Goal: Transaction & Acquisition: Download file/media

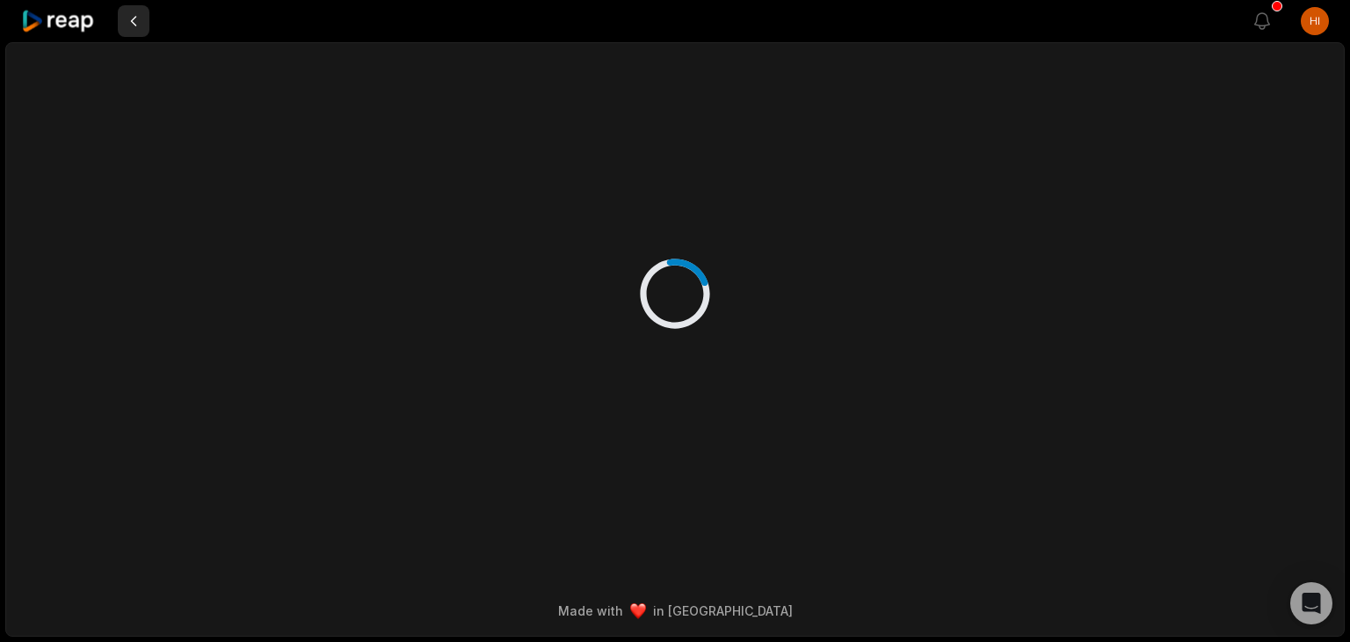
click at [134, 17] on button at bounding box center [134, 21] width 32 height 32
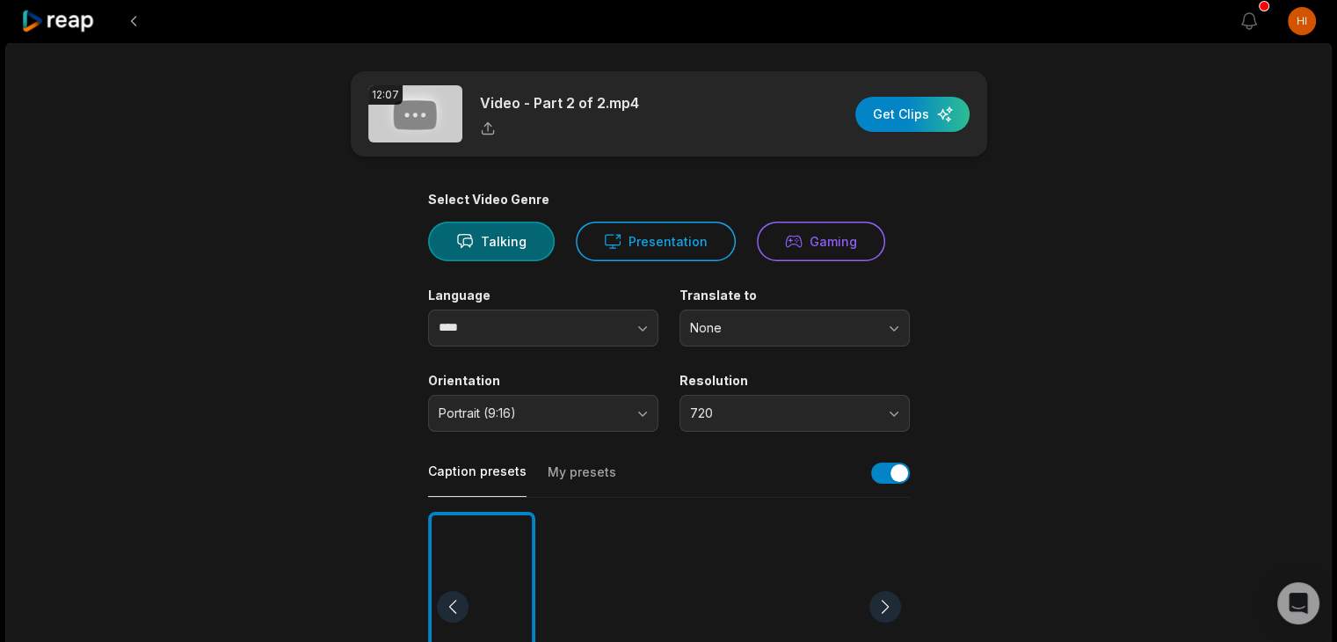
click at [79, 25] on icon at bounding box center [58, 22] width 75 height 24
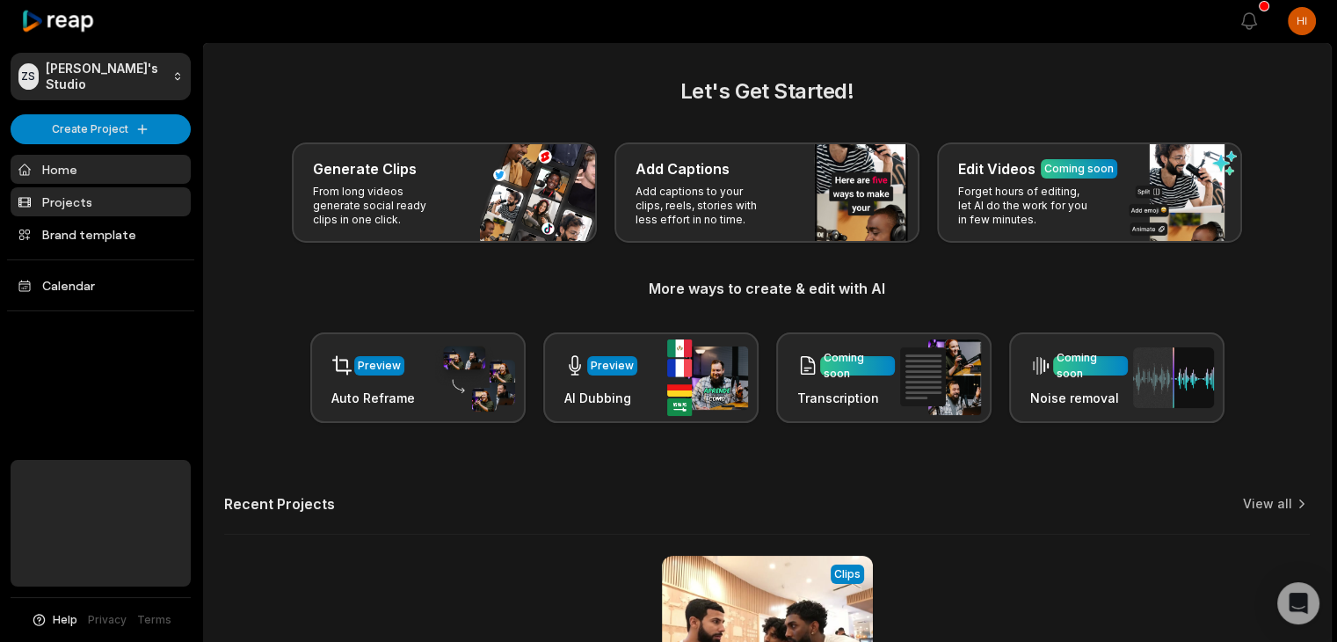
click at [95, 195] on link "Projects" at bounding box center [101, 201] width 180 height 29
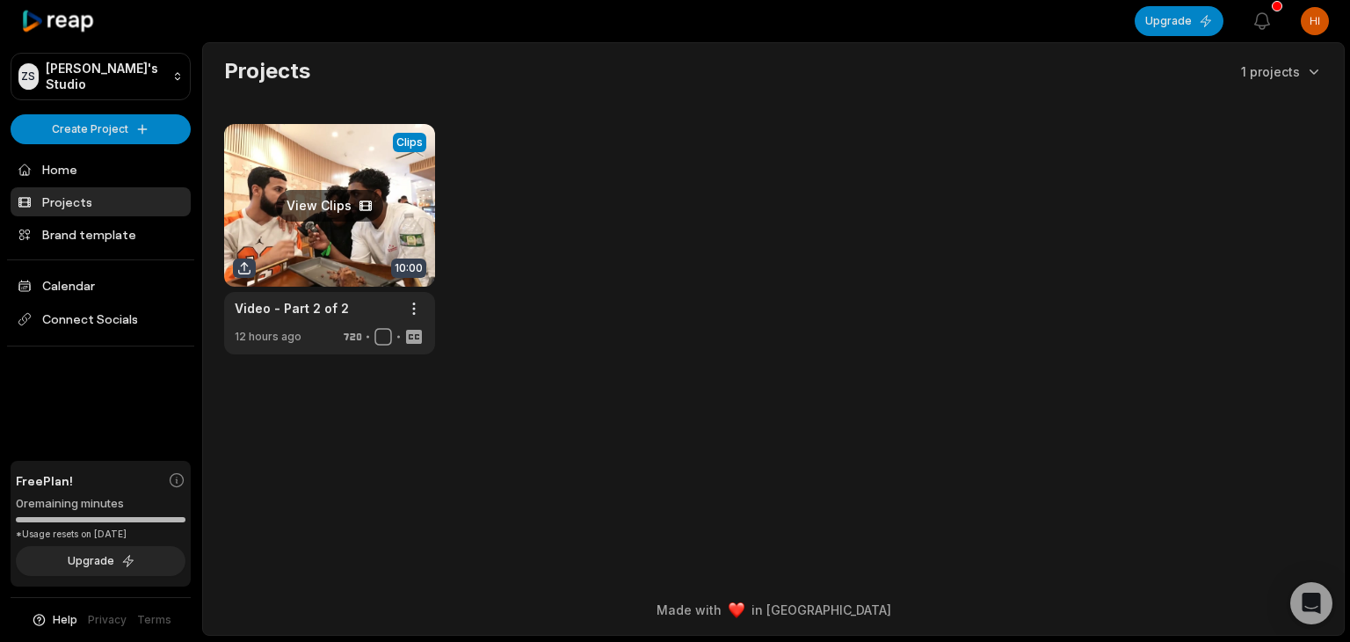
click at [415, 182] on link at bounding box center [329, 239] width 211 height 230
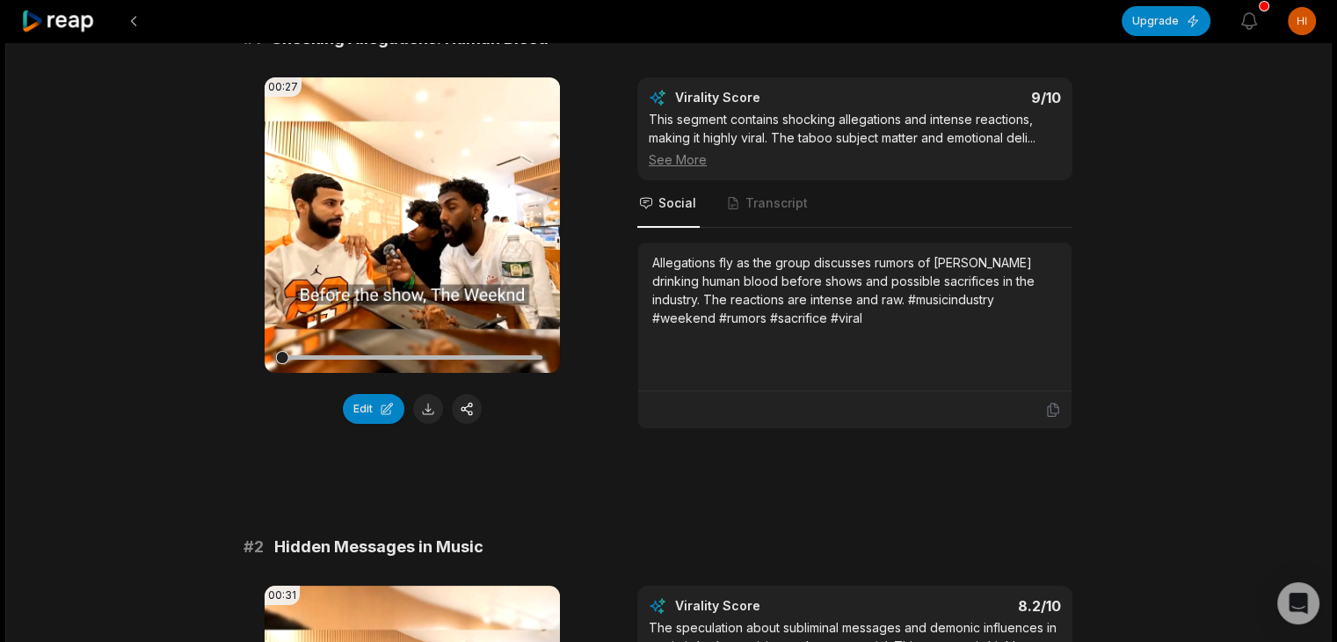
scroll to position [192, 0]
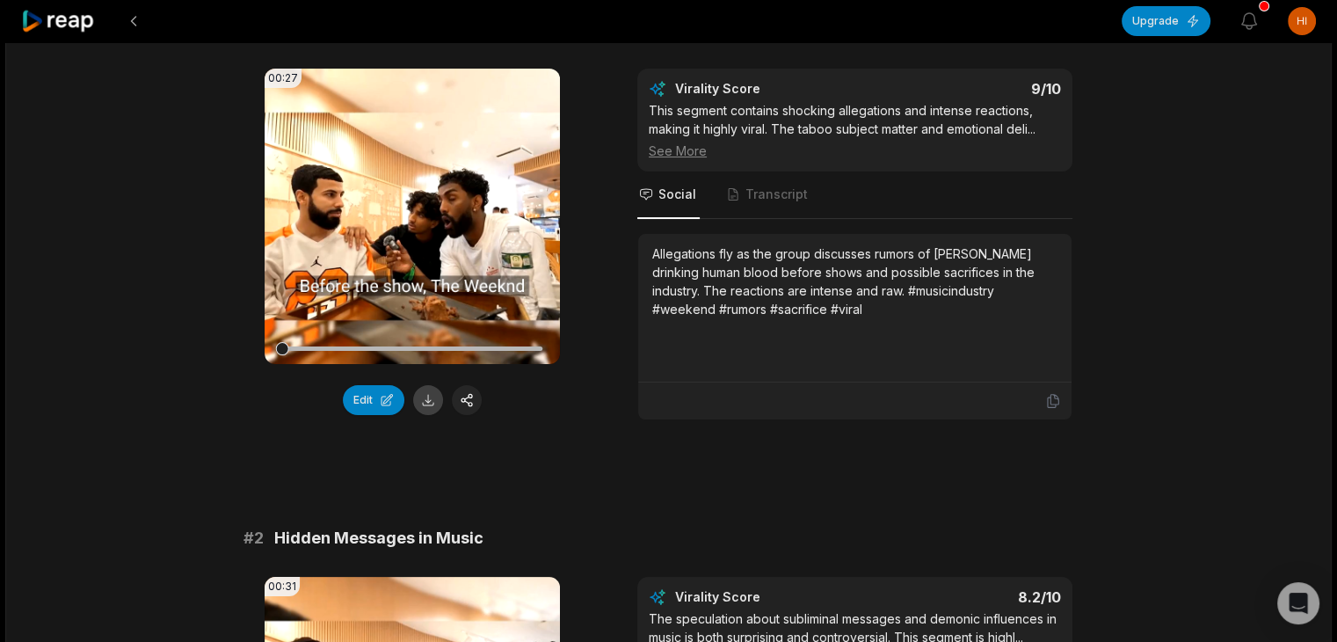
click at [432, 396] on button at bounding box center [428, 400] width 30 height 30
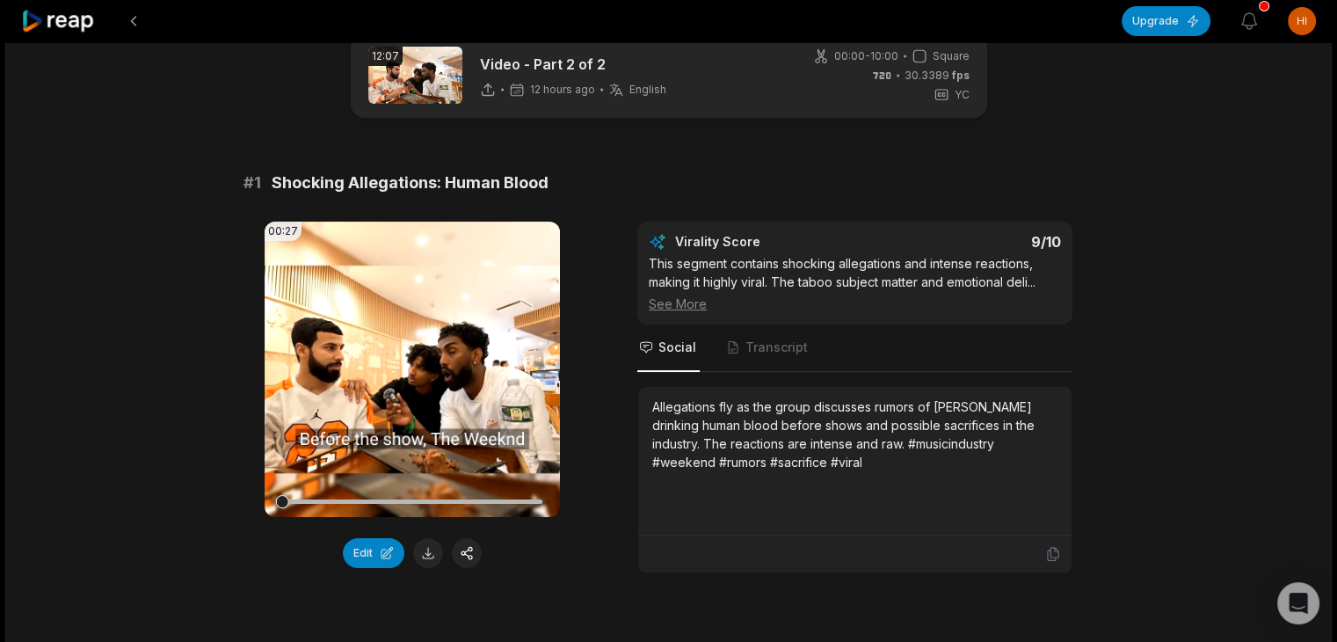
scroll to position [38, 0]
click at [385, 553] on button "Edit" at bounding box center [374, 554] width 62 height 30
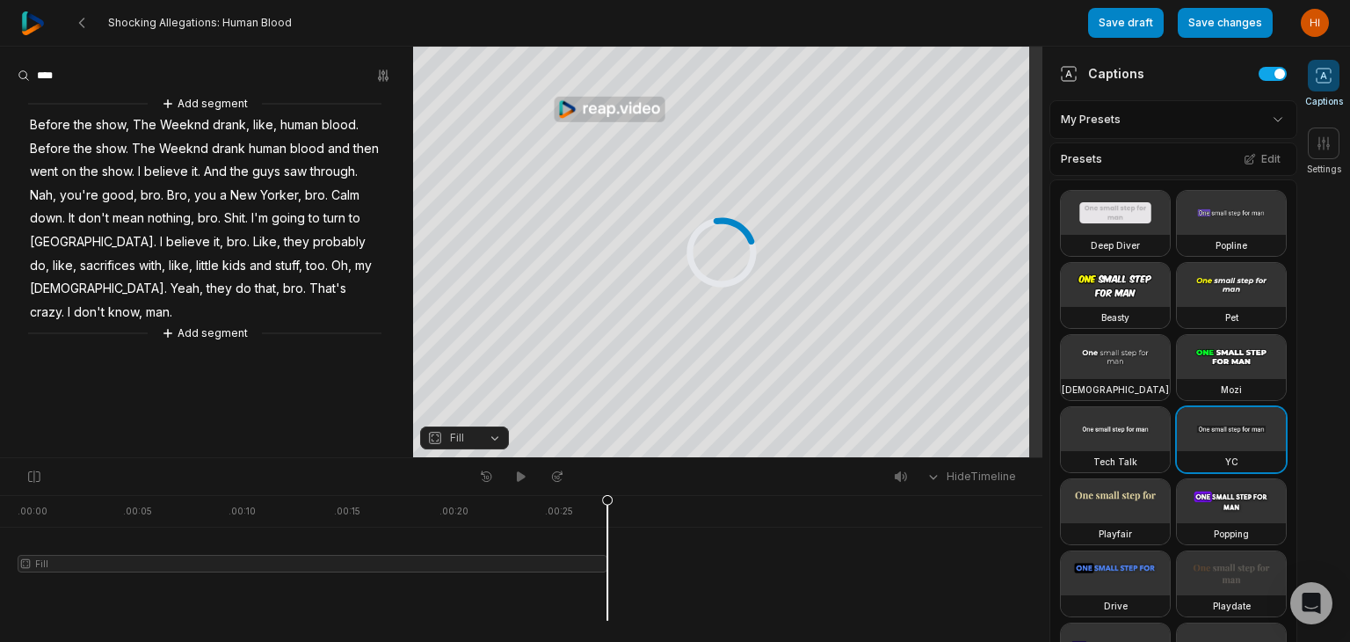
click at [462, 435] on span "Fill" at bounding box center [457, 438] width 14 height 16
click at [459, 384] on div "Fit" at bounding box center [464, 386] width 89 height 23
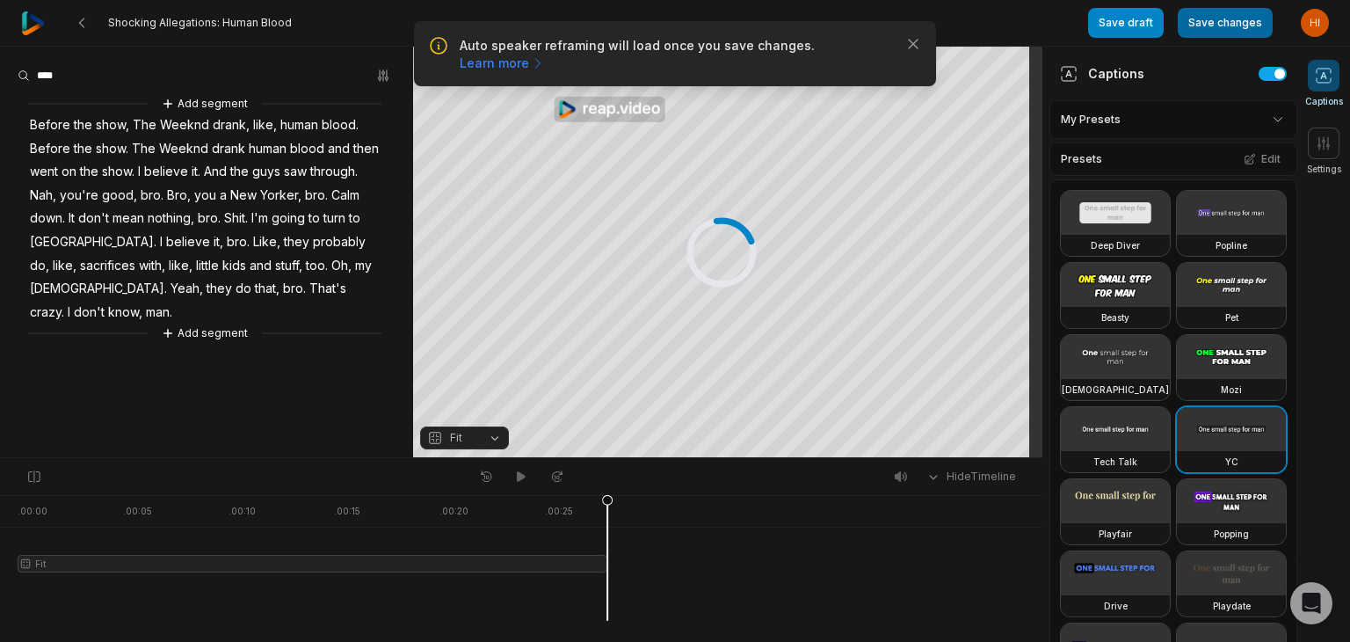
click at [1244, 25] on button "Save changes" at bounding box center [1225, 23] width 95 height 30
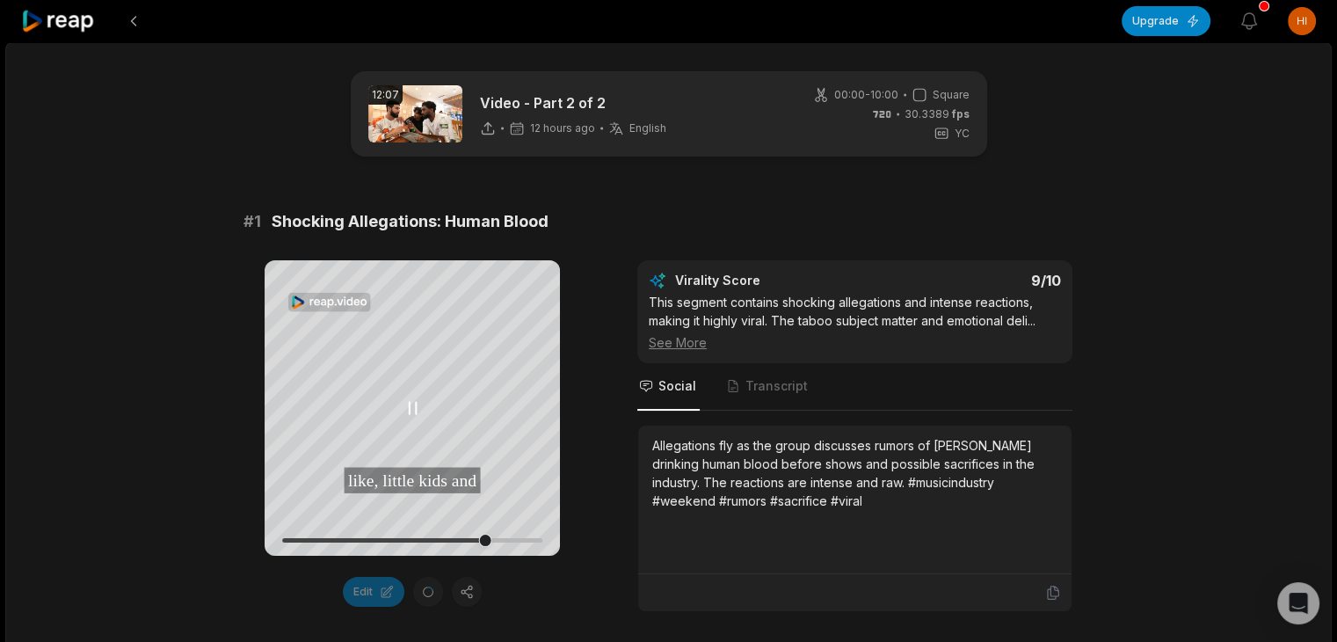
click at [411, 404] on icon at bounding box center [412, 407] width 21 height 21
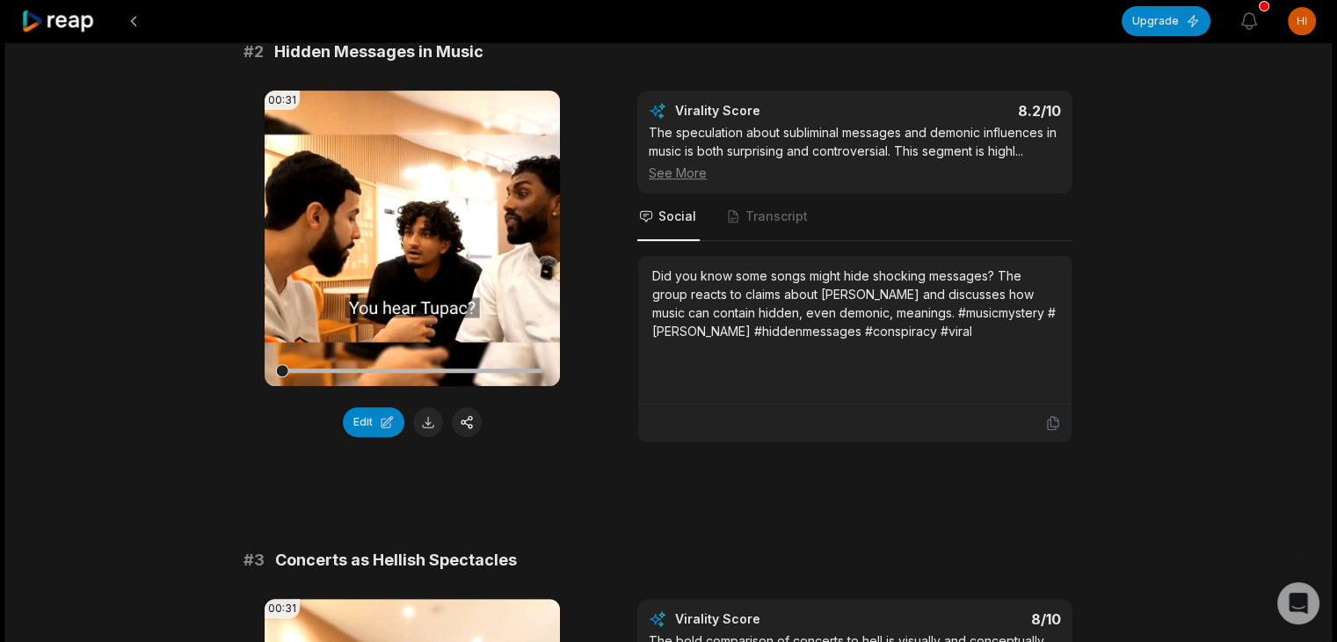
scroll to position [679, 0]
click at [429, 415] on button at bounding box center [428, 421] width 30 height 30
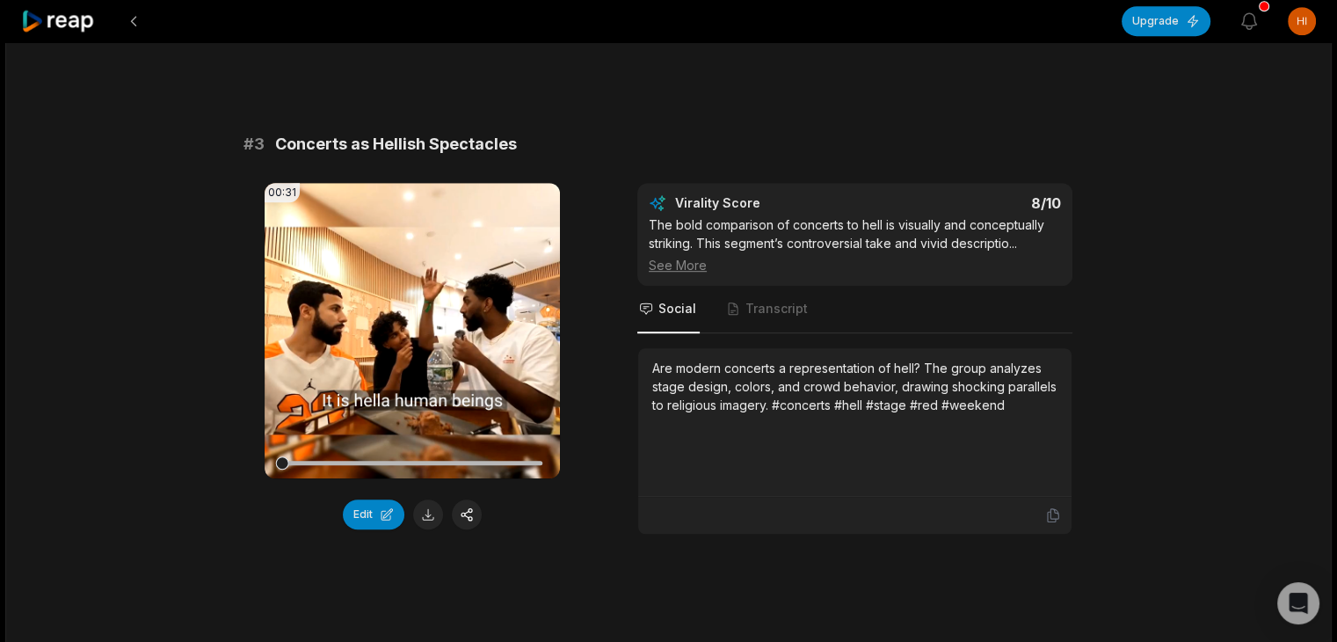
scroll to position [1095, 0]
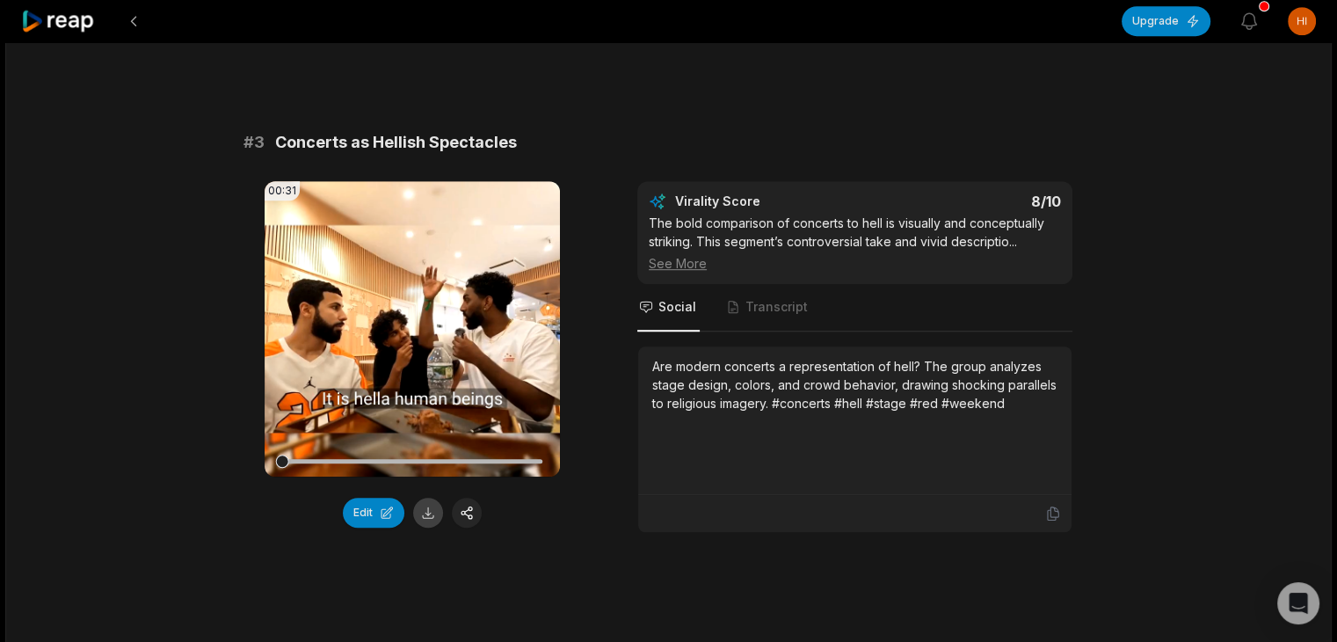
click at [425, 527] on button at bounding box center [428, 512] width 30 height 30
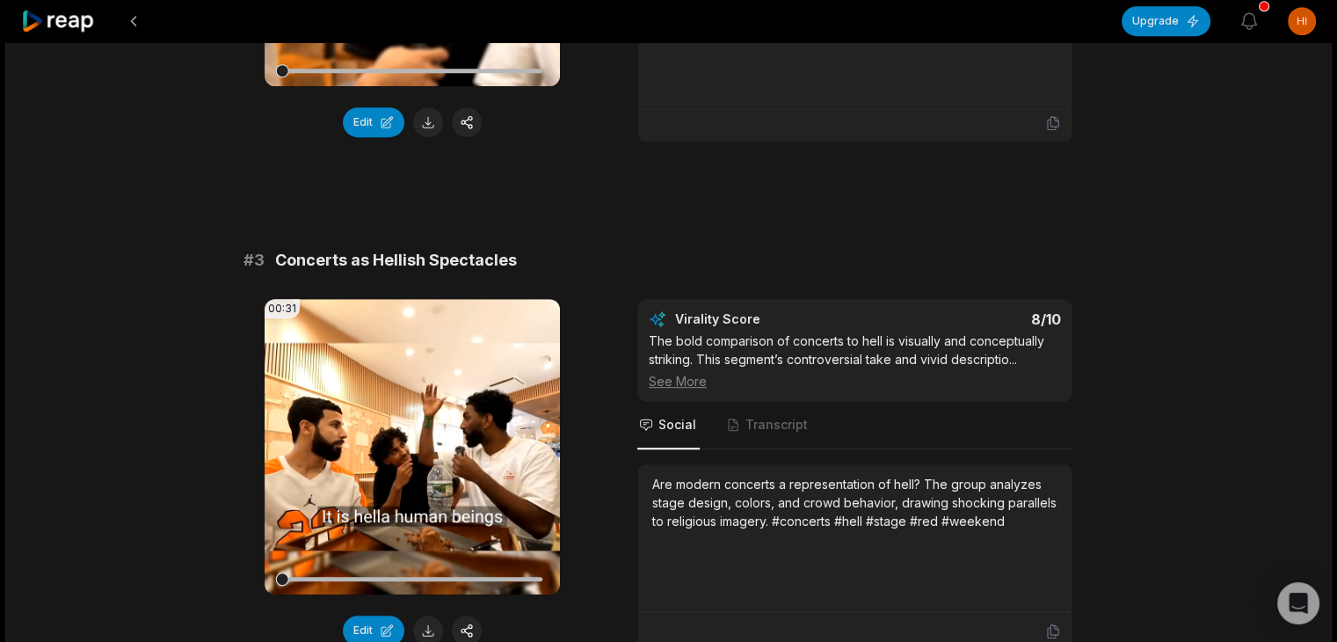
scroll to position [977, 0]
drag, startPoint x: 675, startPoint y: 495, endPoint x: 780, endPoint y: 493, distance: 105.5
click at [780, 493] on div "Are modern concerts a representation of hell? The group analyzes stage design, …" at bounding box center [854, 502] width 405 height 55
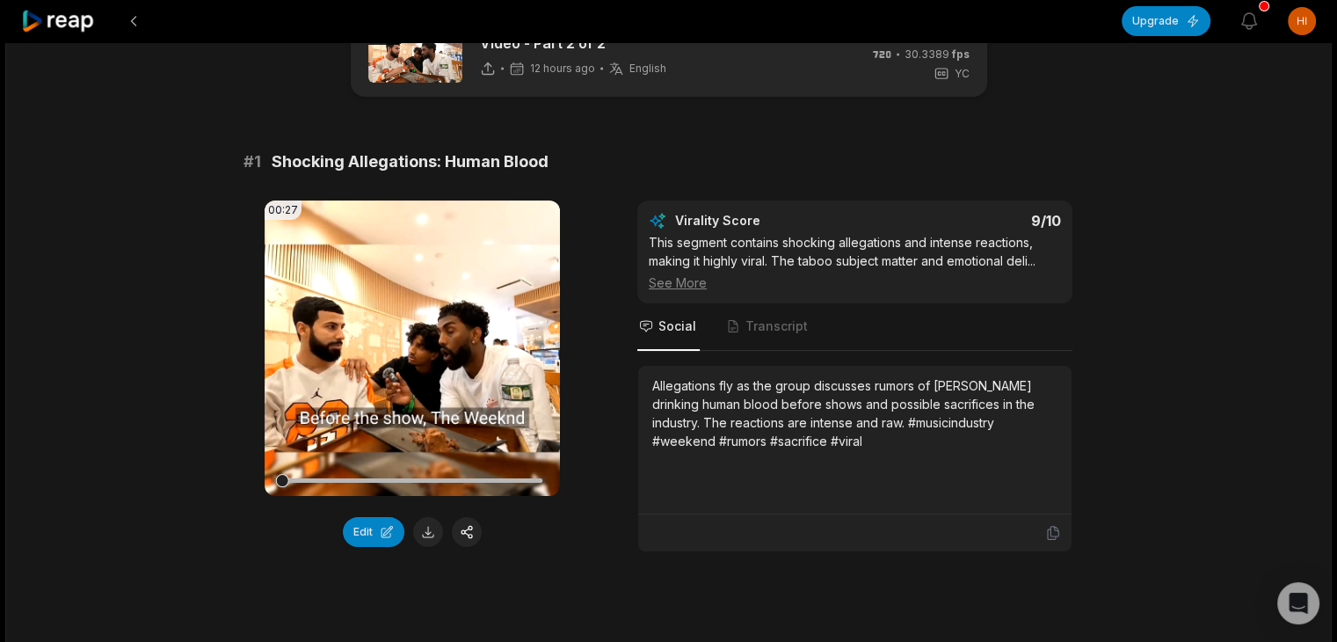
scroll to position [0, 0]
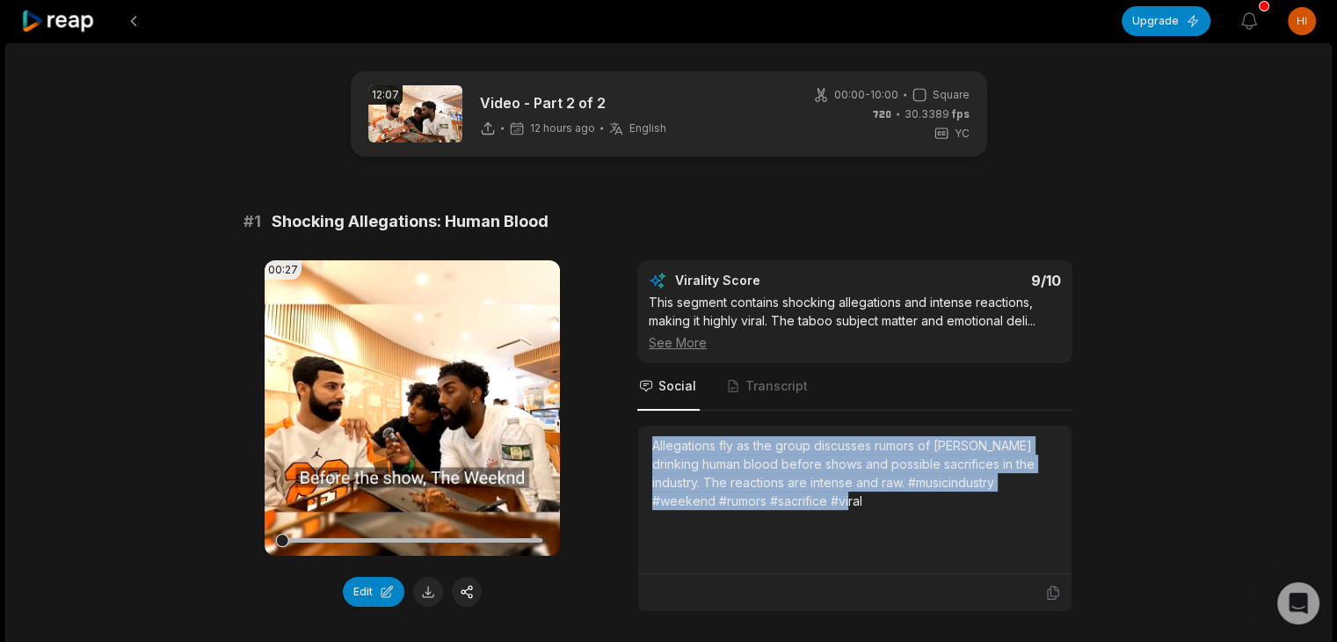
drag, startPoint x: 652, startPoint y: 442, endPoint x: 893, endPoint y: 523, distance: 254.0
click at [893, 523] on div "Allegations fly as the group discusses rumors of [PERSON_NAME] drinking human b…" at bounding box center [854, 499] width 405 height 127
click at [879, 504] on div "Allegations fly as the group discusses rumors of [PERSON_NAME] drinking human b…" at bounding box center [854, 473] width 405 height 74
drag, startPoint x: 654, startPoint y: 440, endPoint x: 918, endPoint y: 484, distance: 267.3
click at [918, 484] on div "Allegations fly as the group discusses rumors of [PERSON_NAME] drinking human b…" at bounding box center [854, 473] width 405 height 74
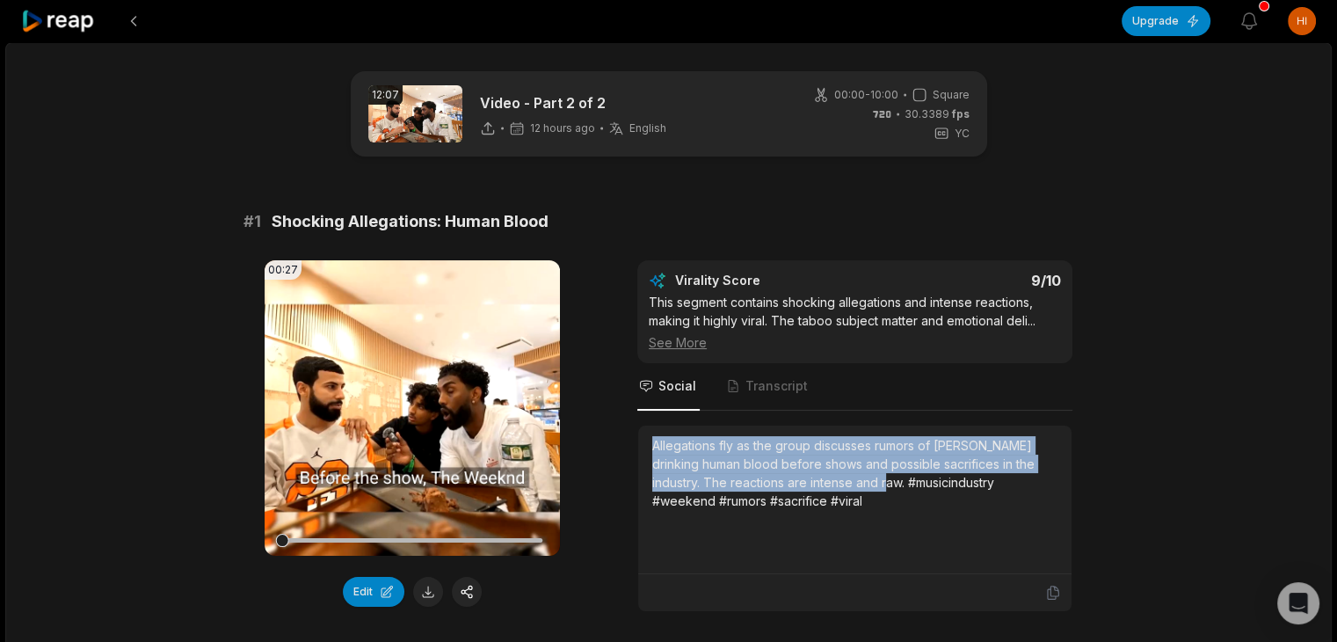
copy div "Allegations fly as the group discusses rumors of The Weeknd drinking human bloo…"
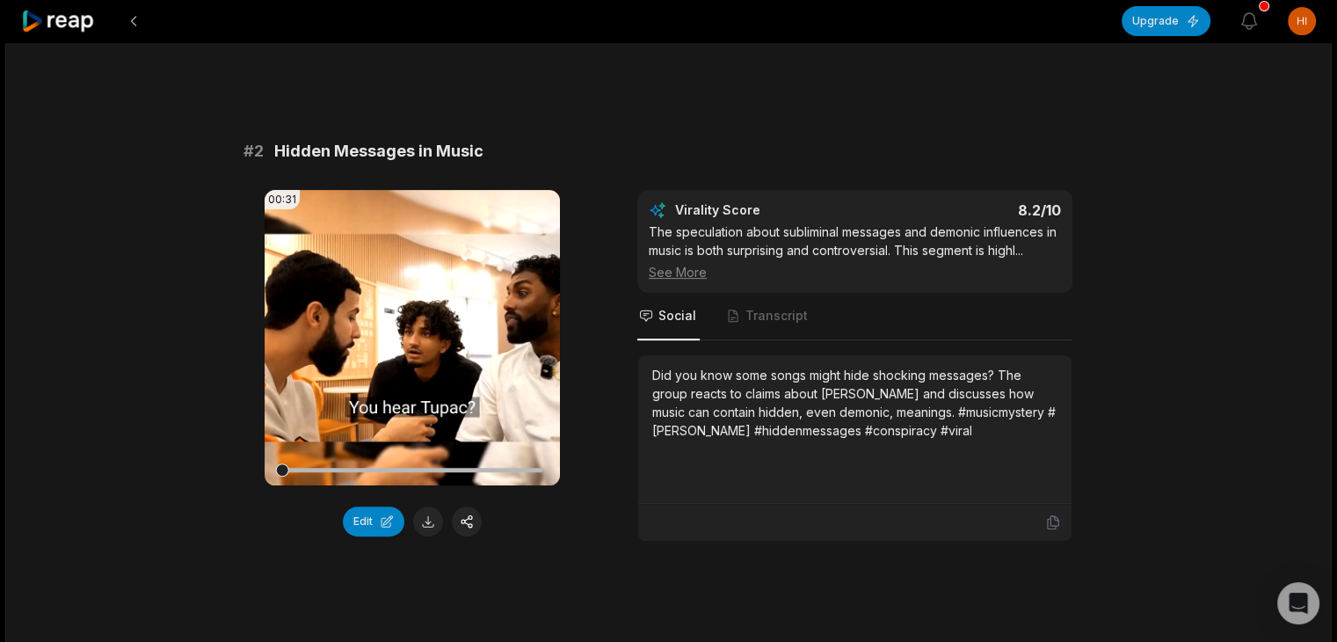
scroll to position [579, 0]
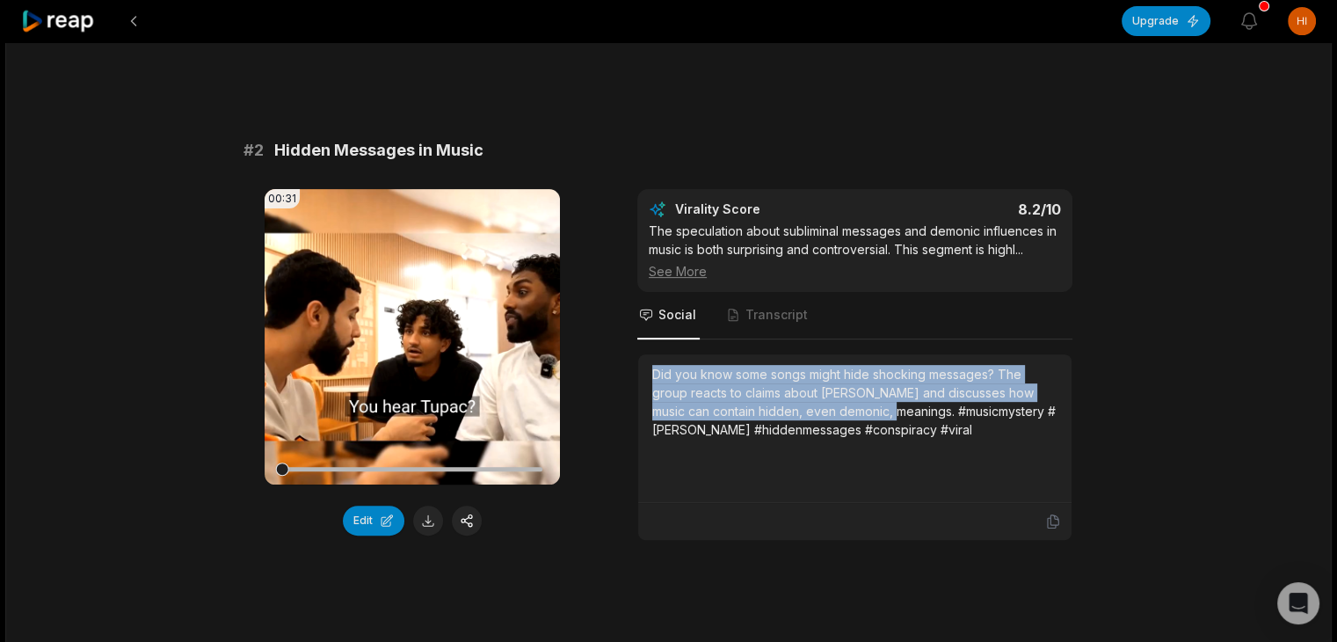
drag, startPoint x: 650, startPoint y: 388, endPoint x: 900, endPoint y: 430, distance: 254.0
click at [900, 430] on div "Did you know some songs might hide shocking messages? The group reacts to claim…" at bounding box center [854, 428] width 433 height 149
copy div "Did you know some songs might hide shocking messages? The group reacts to claim…"
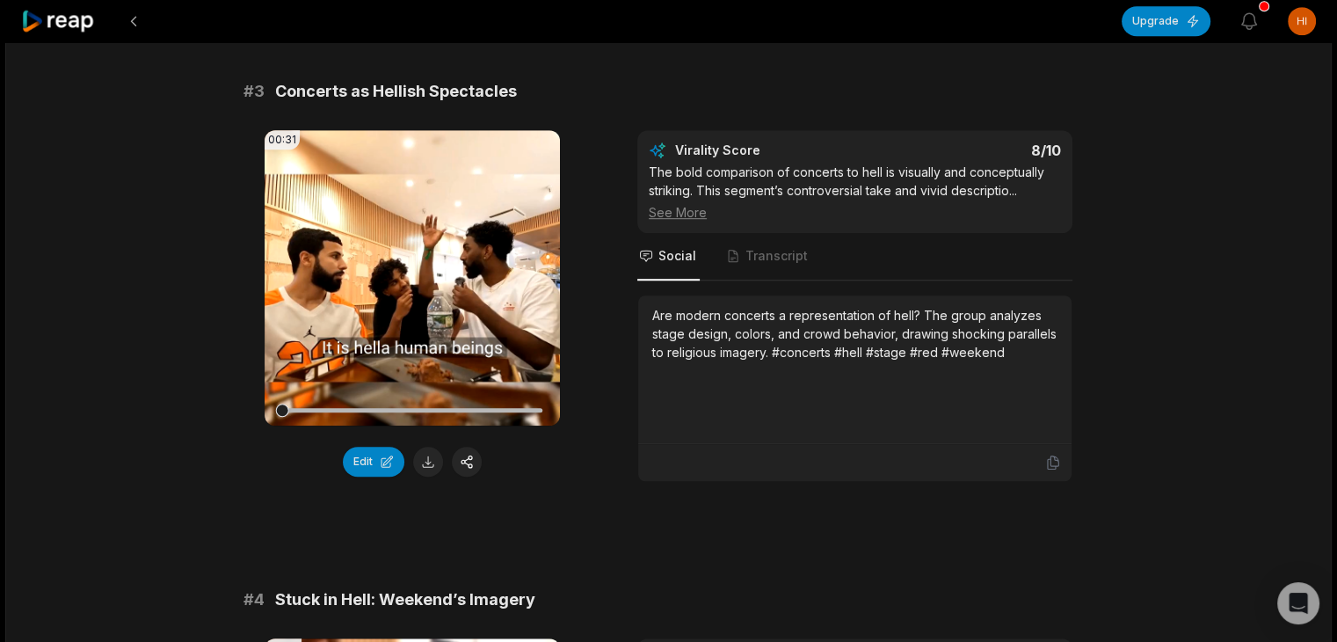
scroll to position [1146, 0]
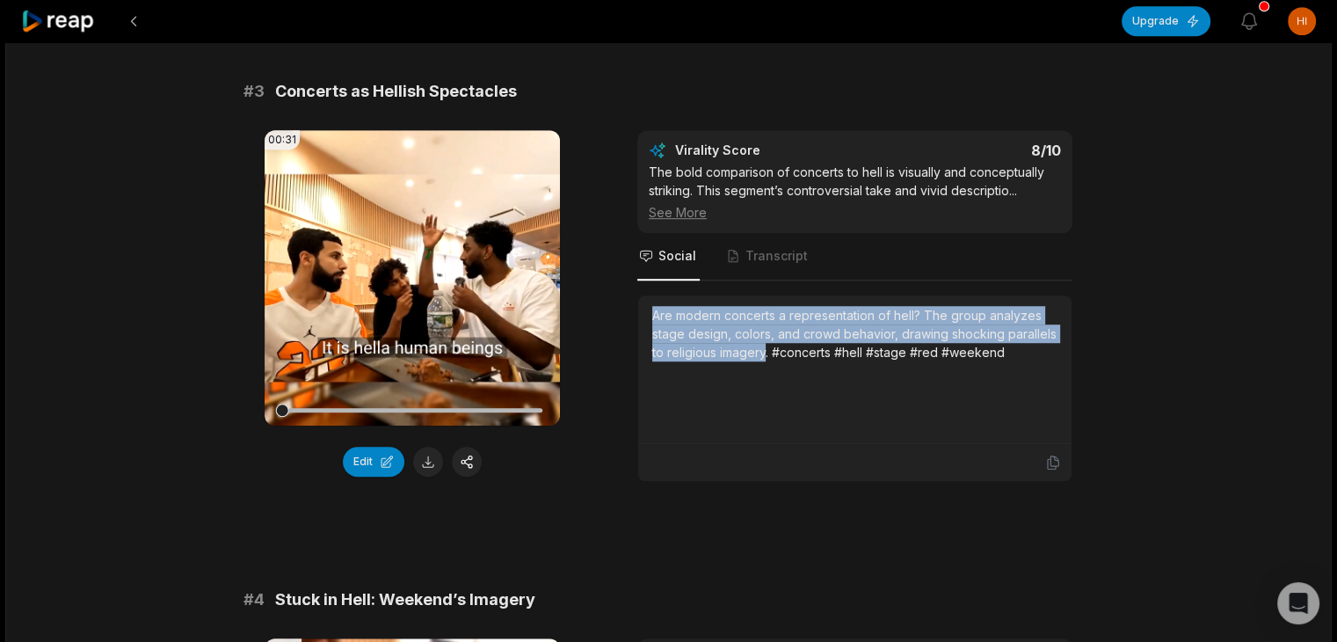
drag, startPoint x: 652, startPoint y: 326, endPoint x: 821, endPoint y: 365, distance: 173.1
click at [821, 361] on div "Are modern concerts a representation of hell? The group analyzes stage design, …" at bounding box center [854, 333] width 405 height 55
copy div "Are modern concerts a representation of hell? The group analyzes stage design, …"
